Goal: Navigation & Orientation: Find specific page/section

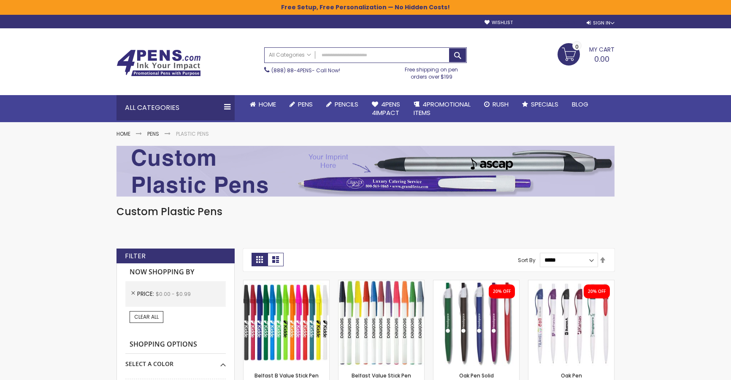
click at [562, 20] on link "Create an Account" at bounding box center [551, 22] width 56 height 6
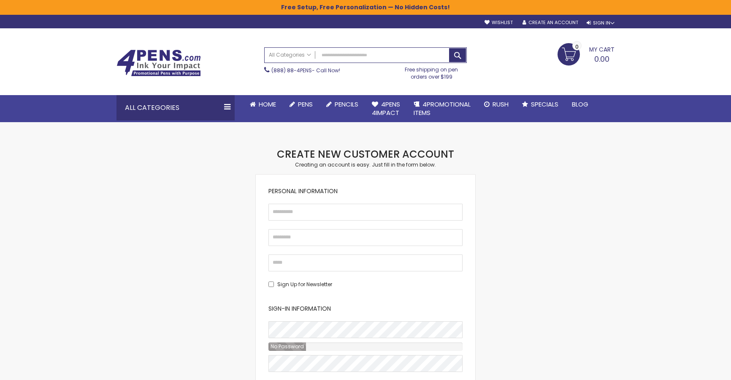
click at [592, 29] on div "Toggle Nav Search All Categories All Categories Pens Plastic Pens Metal Pens Gr…" at bounding box center [365, 61] width 507 height 66
click at [590, 24] on div "Sign In" at bounding box center [601, 23] width 28 height 6
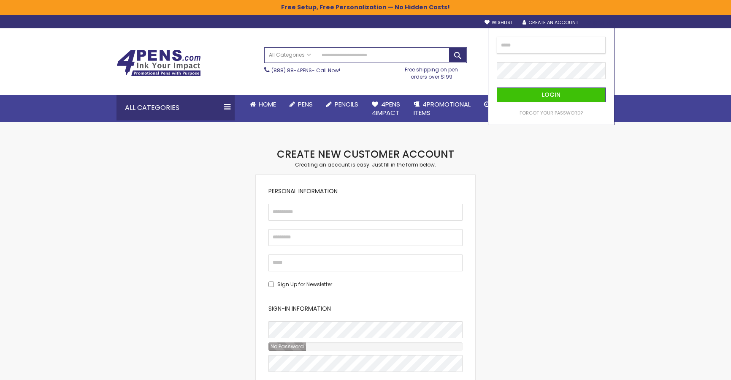
click at [569, 40] on input "email" at bounding box center [551, 45] width 109 height 17
click at [90, 143] on div "Skip to Content sample Wishlist Sign Out Sign In Sign In Login Forgot Your Pass…" at bounding box center [365, 346] width 731 height 693
